Goal: Use online tool/utility

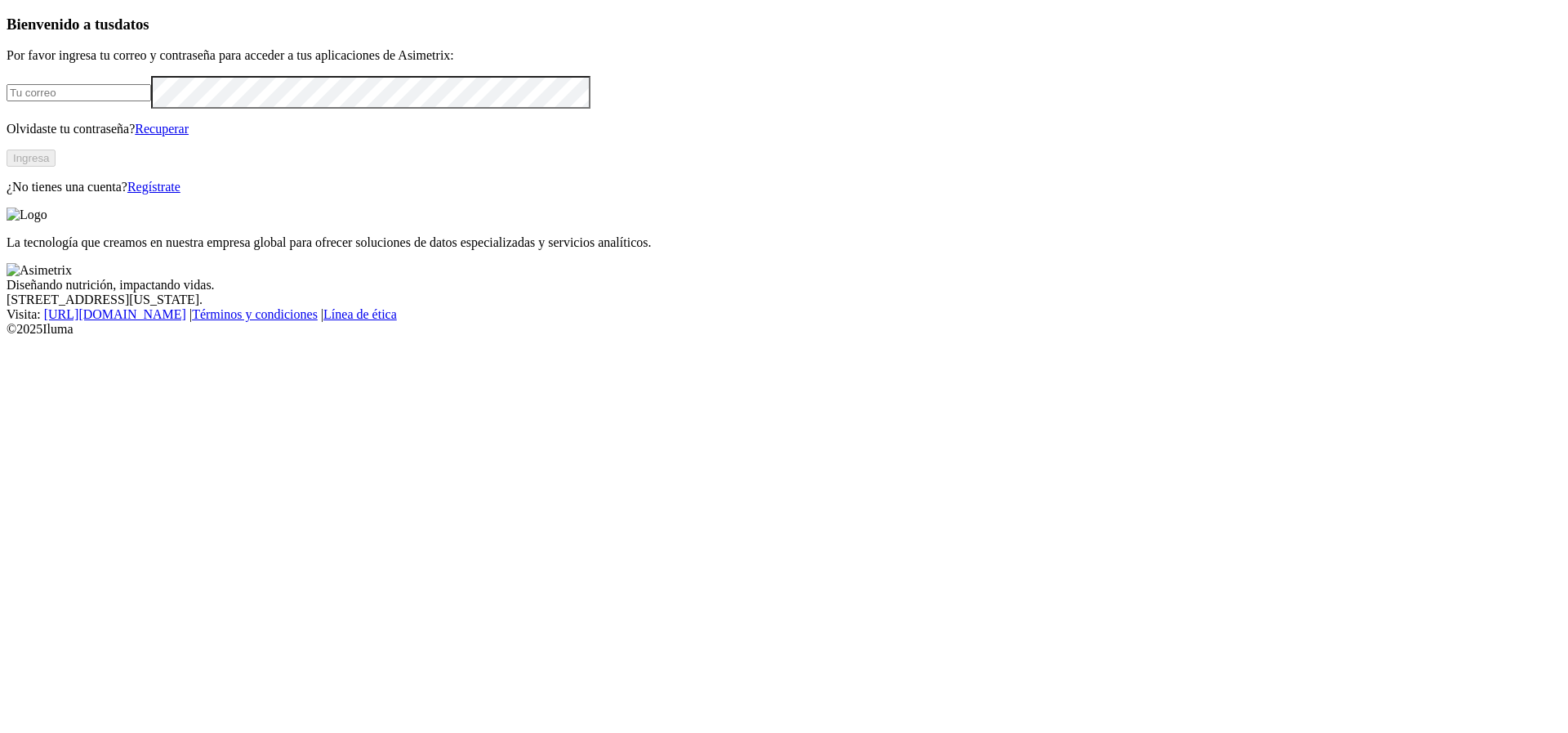
type input "[PERSON_NAME][EMAIL_ADDRESS][DOMAIN_NAME]"
click at [56, 167] on button "Ingresa" at bounding box center [31, 158] width 49 height 17
